Goal: Find specific page/section: Find specific page/section

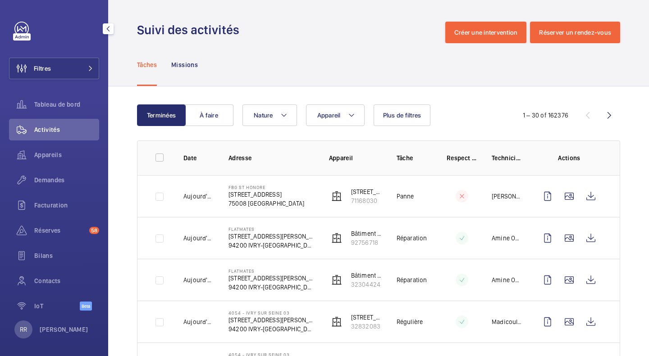
click at [64, 65] on button "Filtres" at bounding box center [54, 69] width 90 height 22
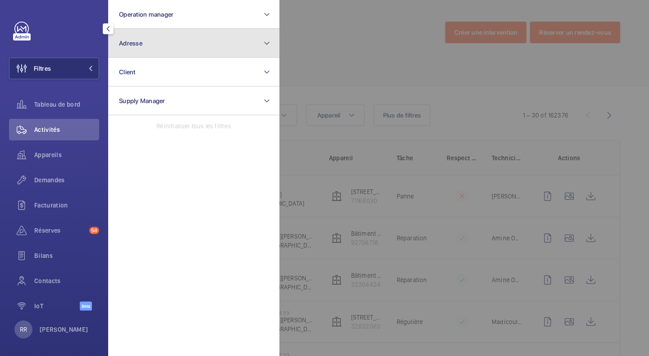
click at [153, 50] on button "Adresse" at bounding box center [193, 43] width 171 height 29
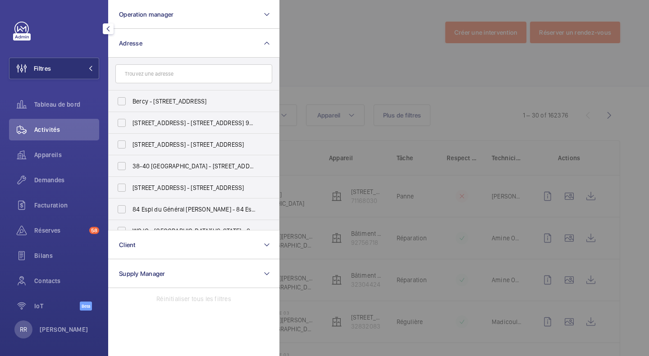
click at [163, 77] on input "text" at bounding box center [193, 73] width 157 height 19
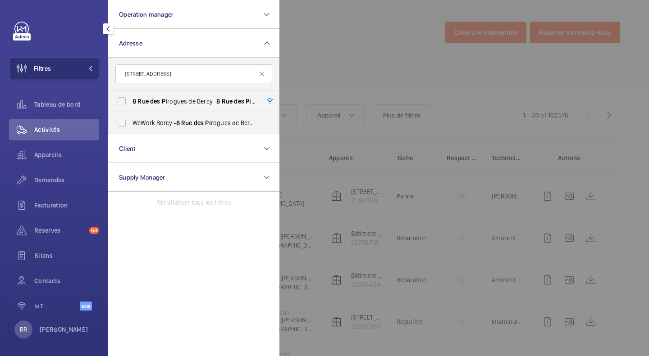
type input "[STREET_ADDRESS]"
click at [121, 100] on label "[STREET_ADDRESS] - [STREET_ADDRESS]" at bounding box center [187, 102] width 157 height 22
click at [121, 100] on input "[STREET_ADDRESS] - [STREET_ADDRESS]" at bounding box center [122, 101] width 18 height 18
checkbox input "true"
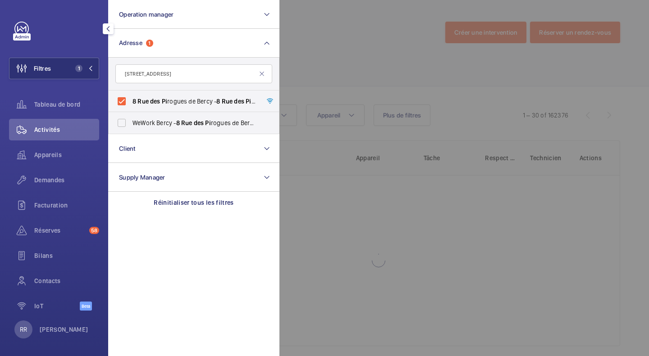
click at [121, 122] on label "WeWork Bercy - [STREET_ADDRESS]" at bounding box center [187, 123] width 157 height 22
click at [121, 122] on input "WeWork Bercy - [STREET_ADDRESS]" at bounding box center [122, 123] width 18 height 18
checkbox input "true"
click at [311, 43] on div at bounding box center [603, 178] width 649 height 356
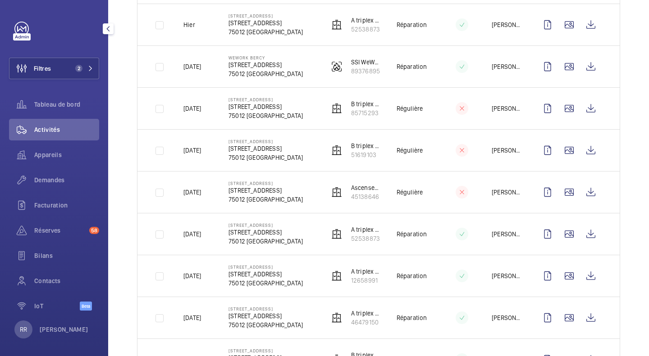
scroll to position [341, 0]
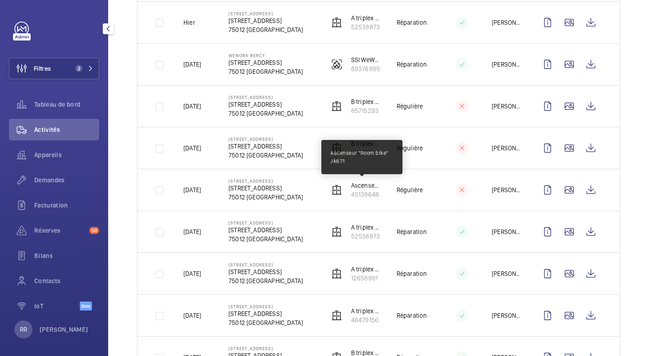
click at [356, 188] on p "Ascenseur "Room bike" Jk671" at bounding box center [366, 185] width 31 height 9
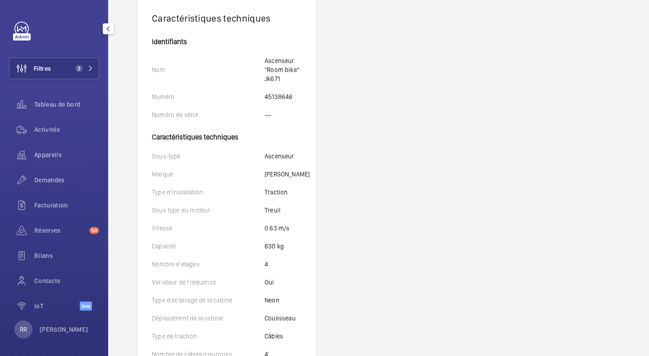
scroll to position [174, 0]
